Goal: Check status: Check status

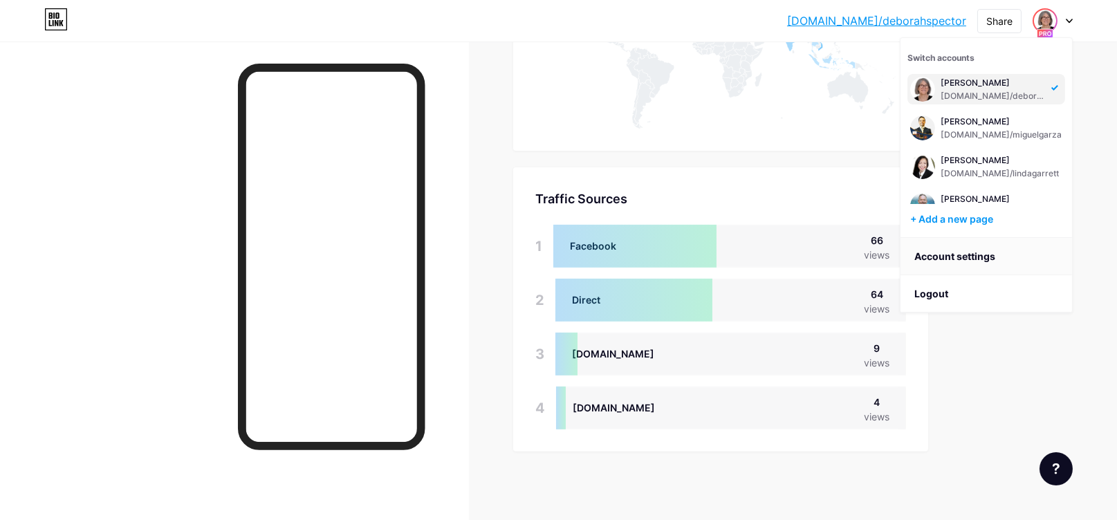
scroll to position [296, 0]
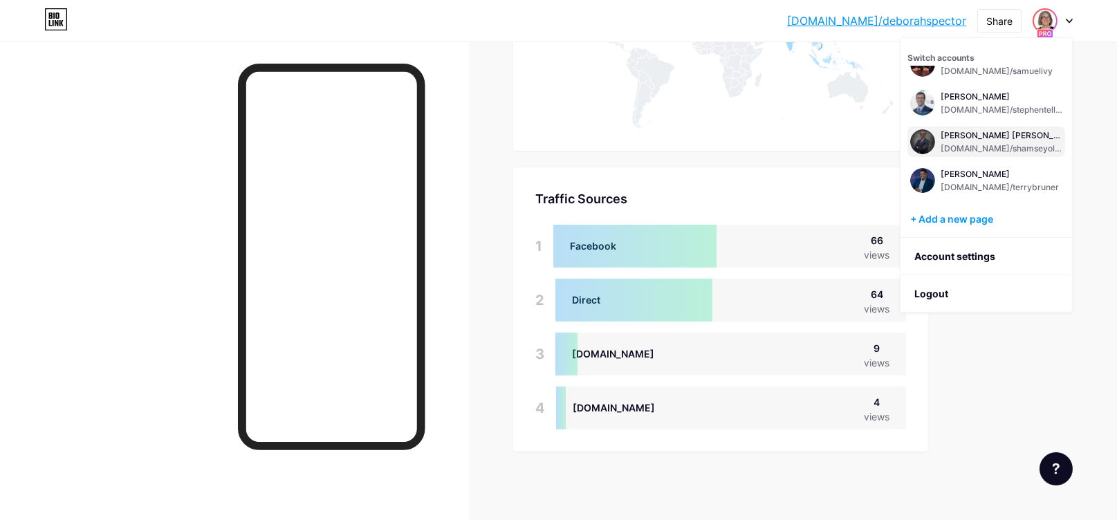
click at [966, 132] on div "[PERSON_NAME] [PERSON_NAME]" at bounding box center [1002, 135] width 122 height 11
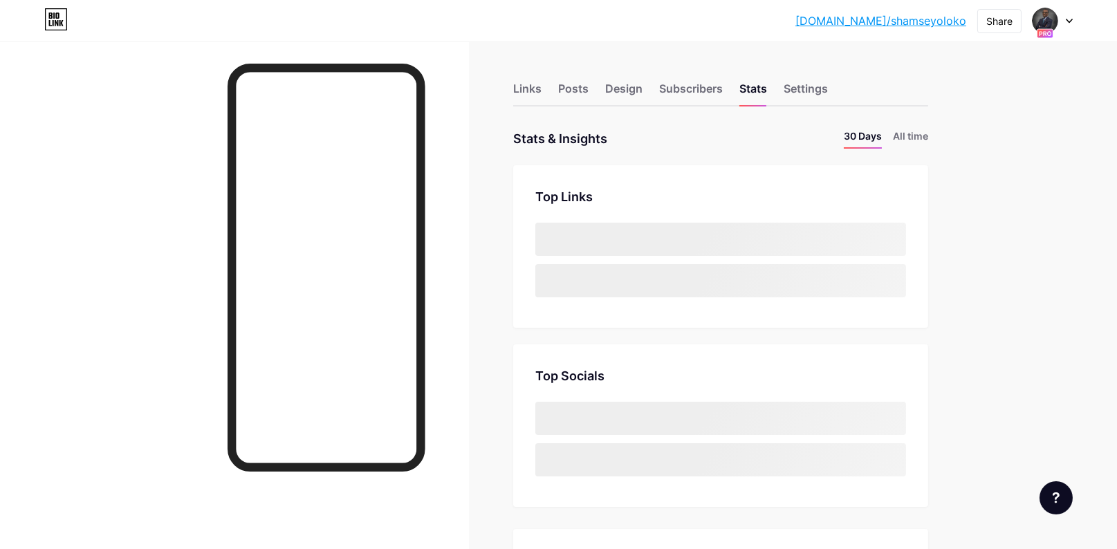
scroll to position [549, 1117]
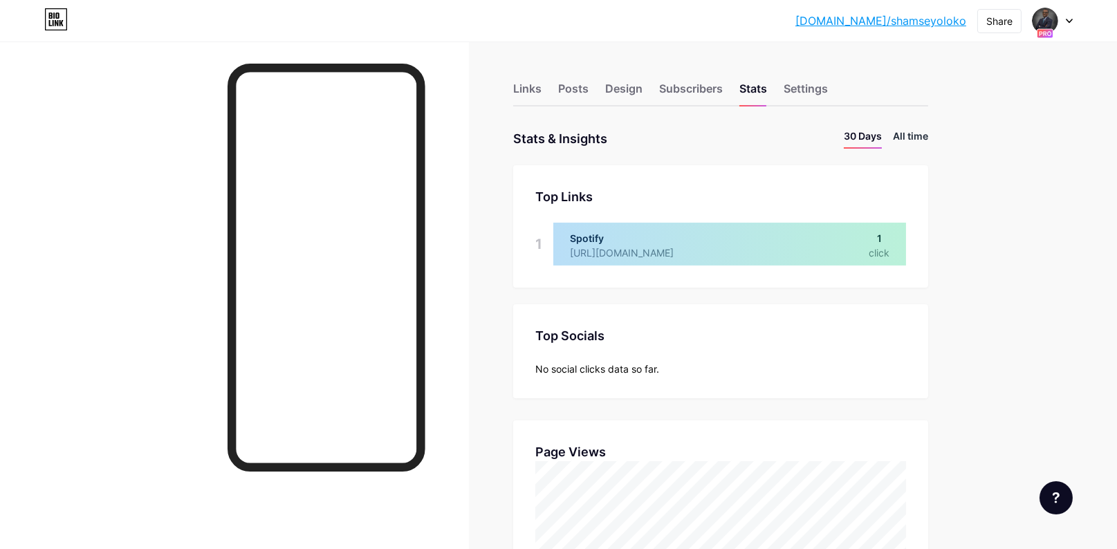
click at [928, 131] on li "All time" at bounding box center [910, 139] width 35 height 20
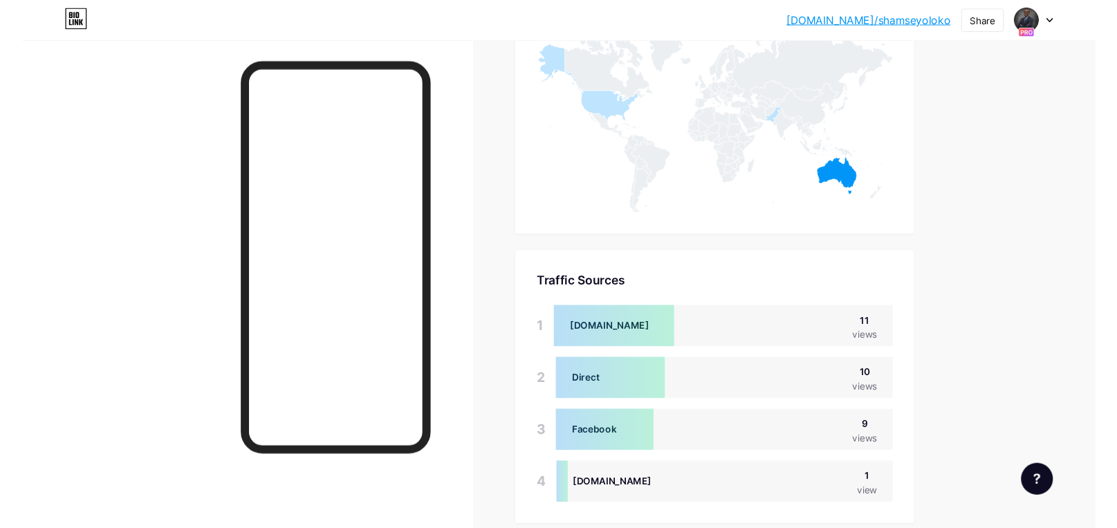
scroll to position [797, 0]
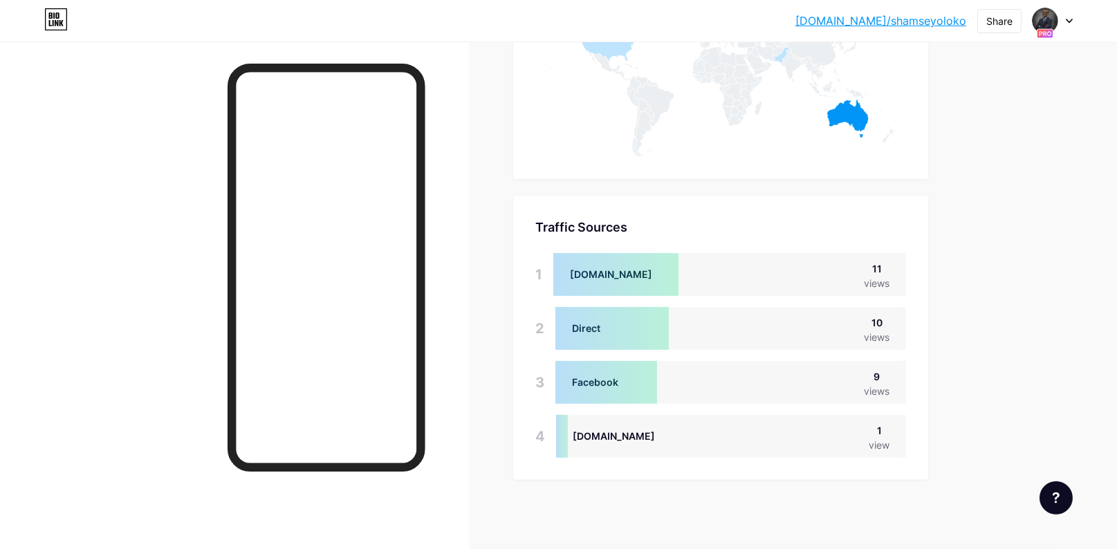
click at [1075, 21] on div "[DOMAIN_NAME]/shamse... [DOMAIN_NAME]/shamseyoloko Share Switch accounts [PERSO…" at bounding box center [558, 20] width 1117 height 25
click at [1062, 24] on div at bounding box center [1053, 20] width 40 height 25
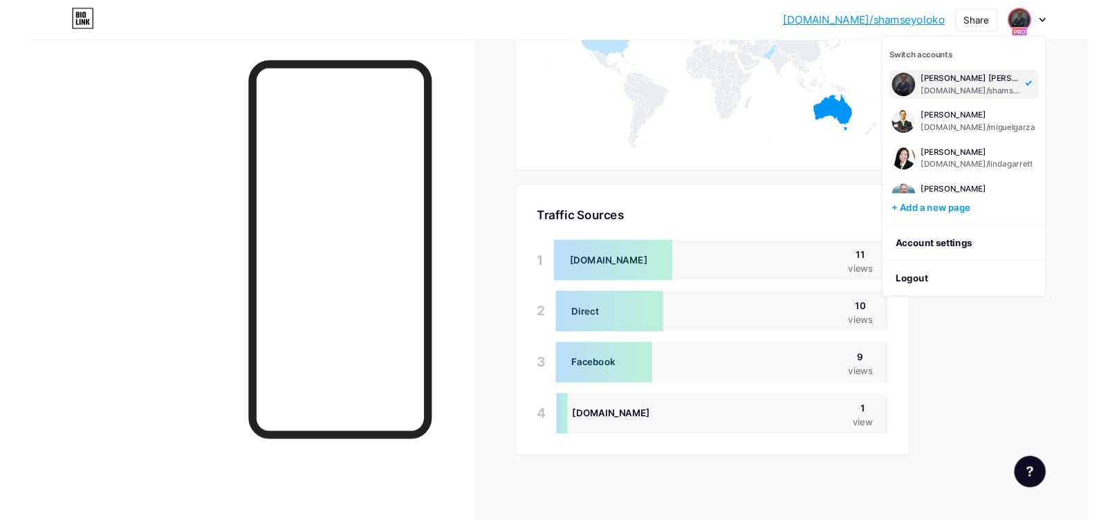
scroll to position [691207, 690609]
